Goal: Navigation & Orientation: Find specific page/section

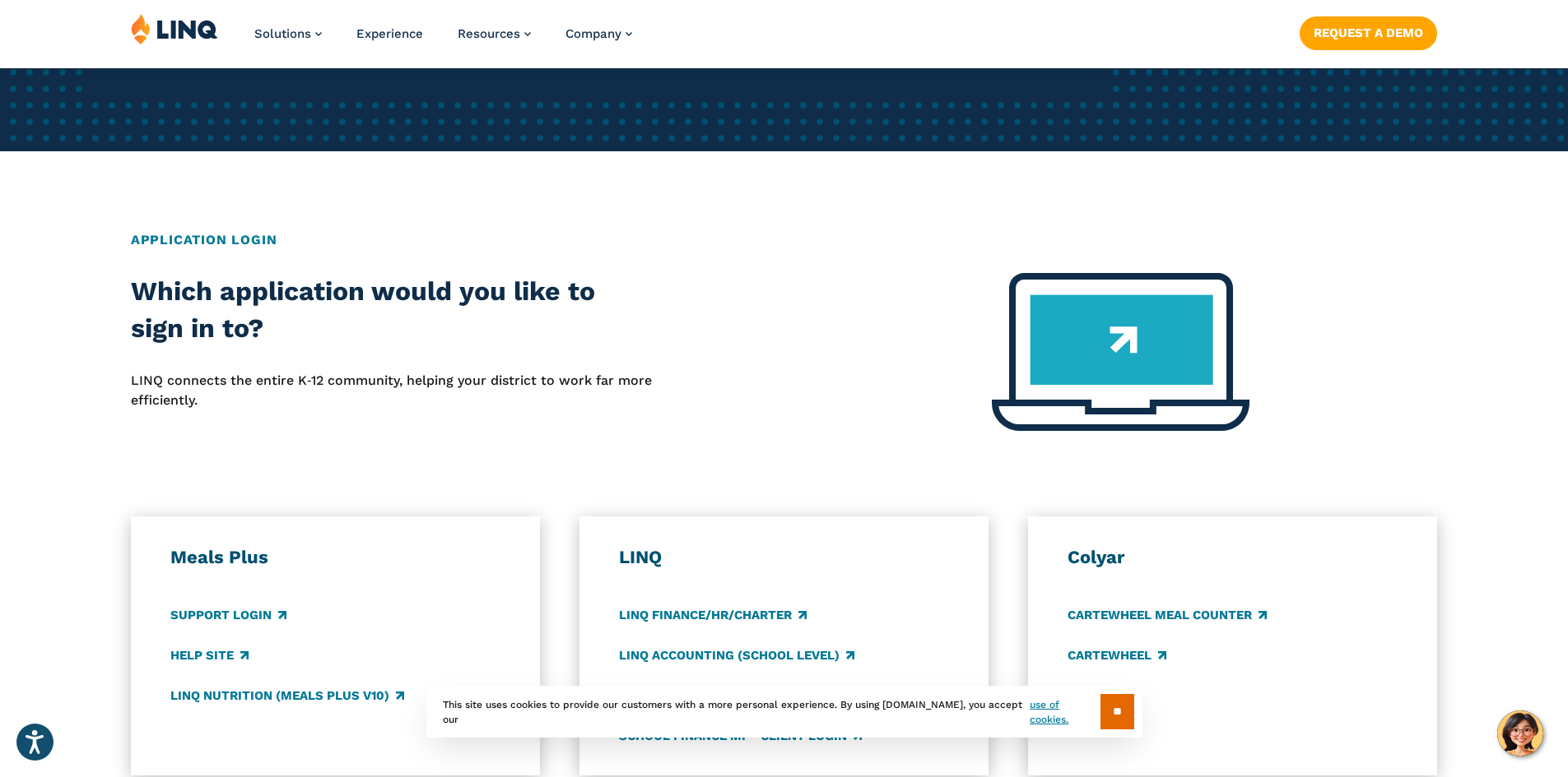
scroll to position [740, 0]
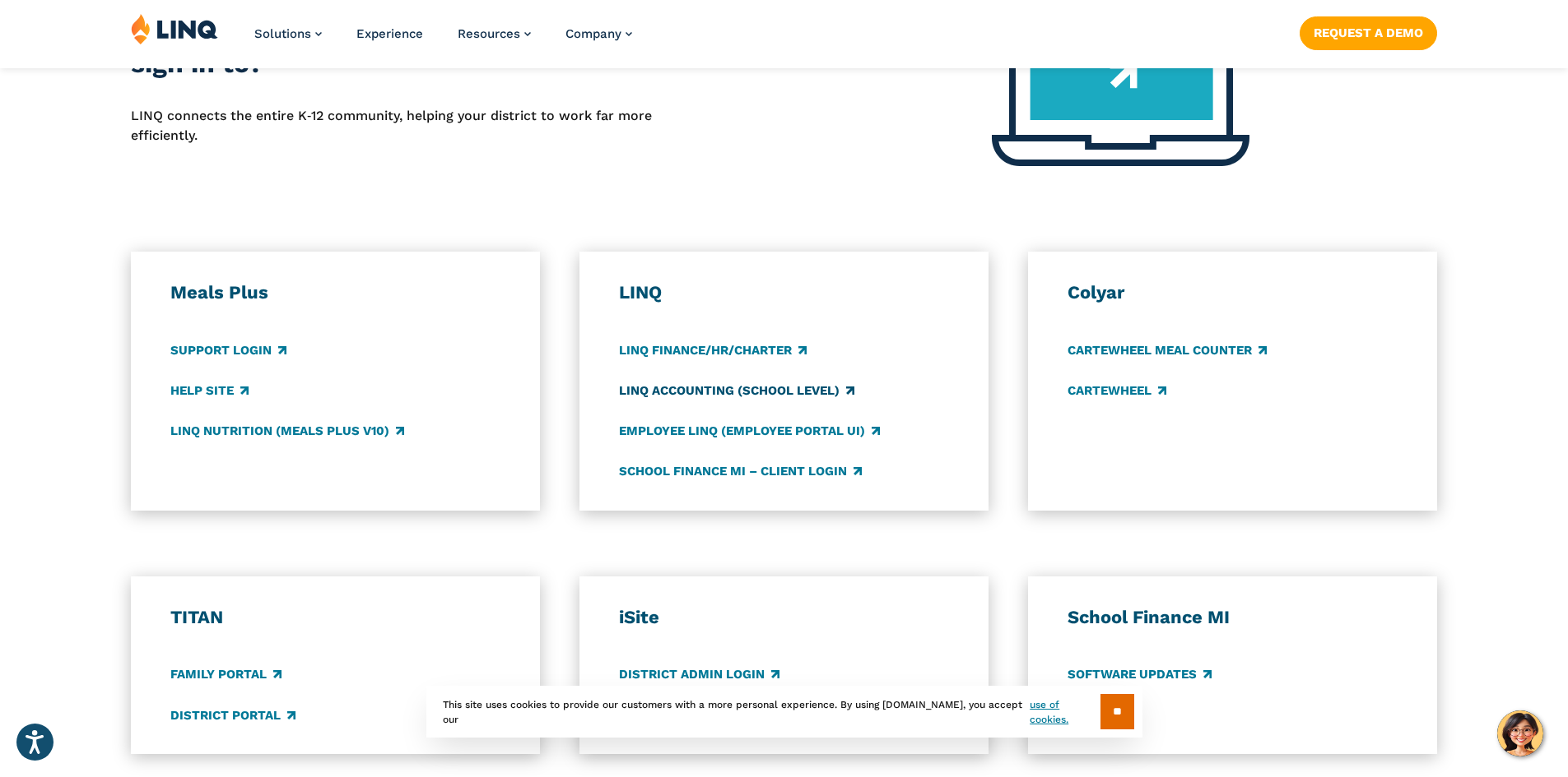
click at [719, 390] on link "LINQ Accounting (school level)" at bounding box center [736, 390] width 235 height 18
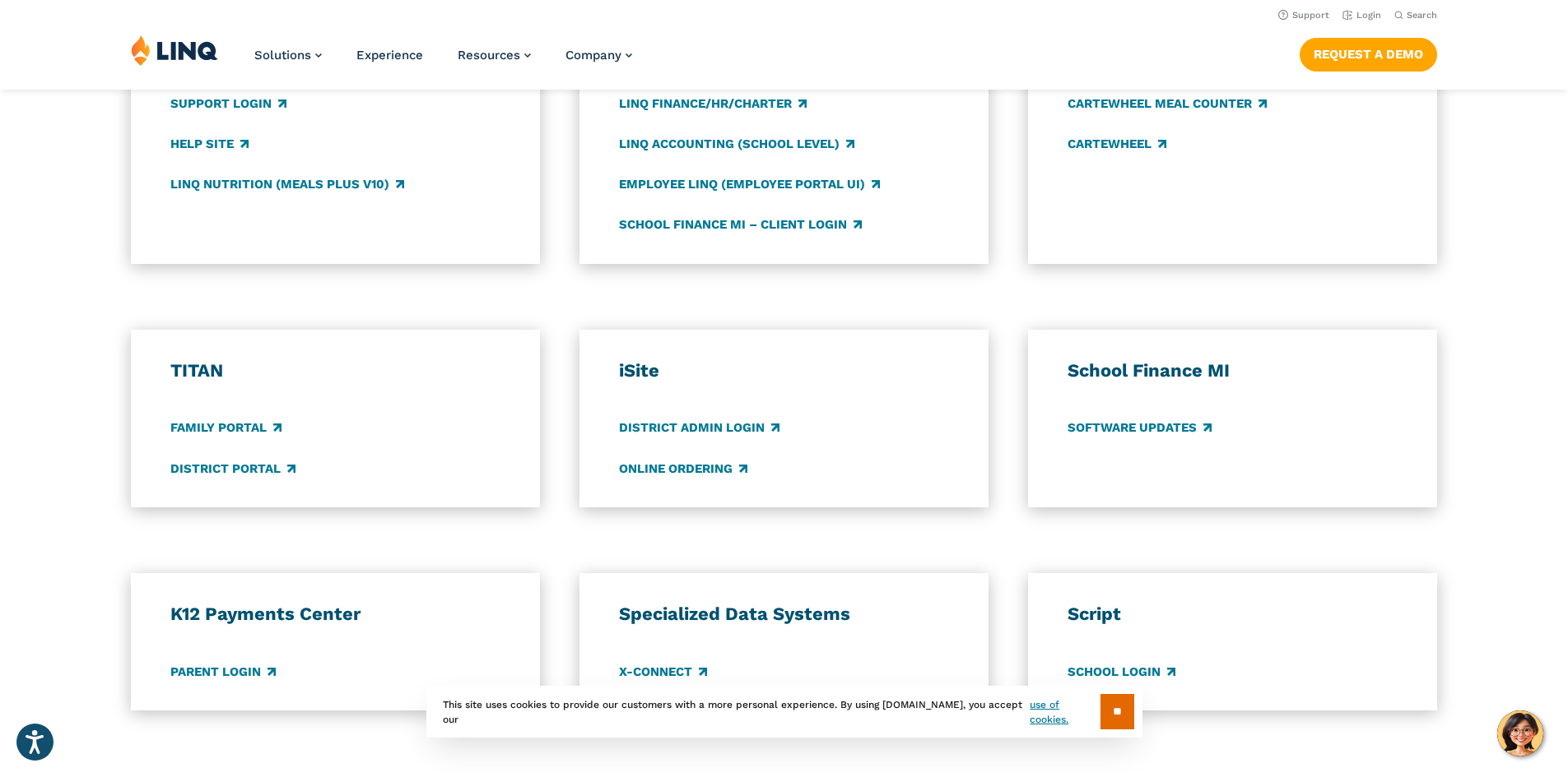
scroll to position [904, 0]
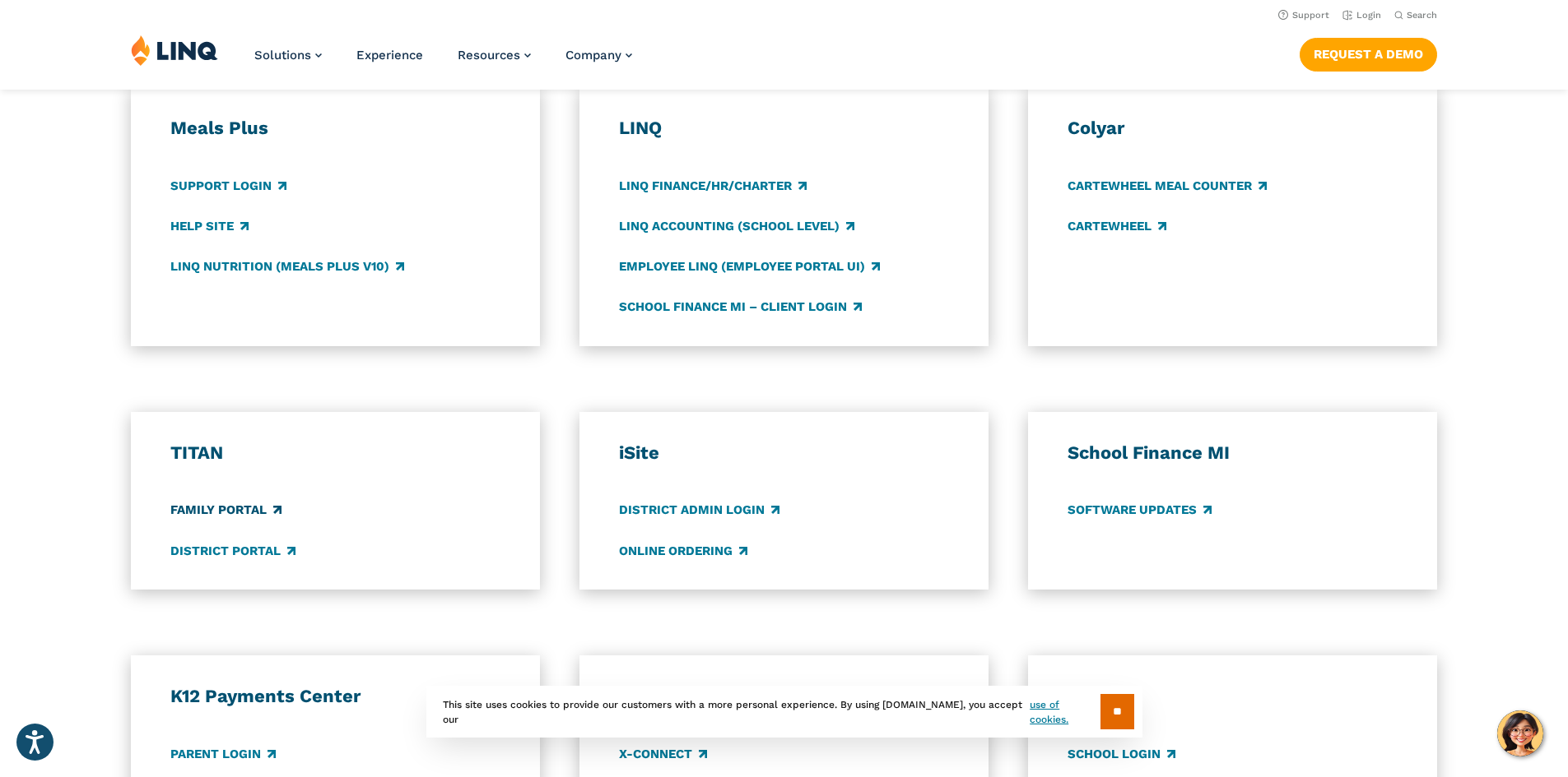
click at [224, 508] on link "Family Portal" at bounding box center [226, 510] width 111 height 18
